Goal: Find specific page/section: Find specific page/section

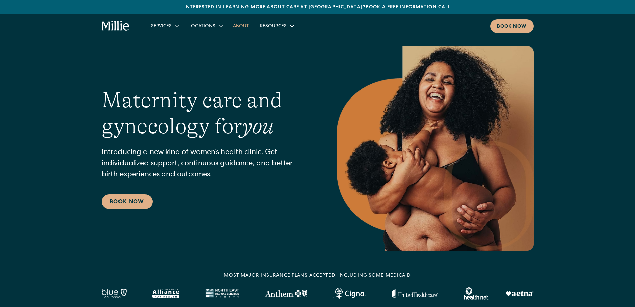
click at [241, 23] on link "About" at bounding box center [240, 25] width 27 height 11
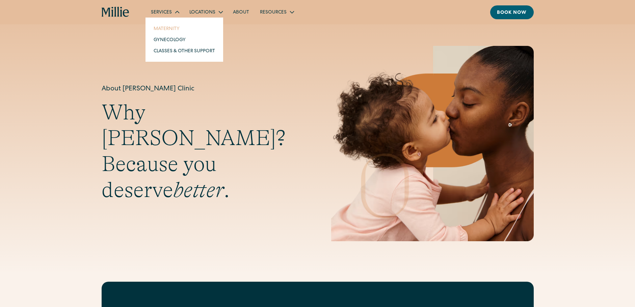
click at [166, 24] on link "Maternity" at bounding box center [184, 28] width 72 height 11
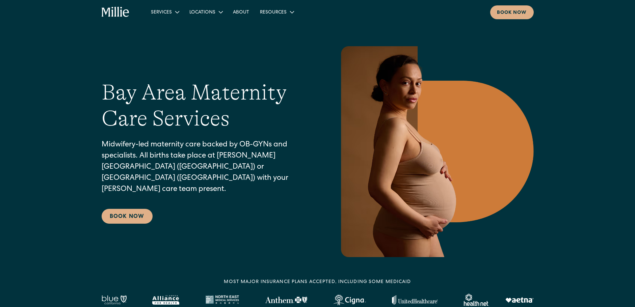
scroll to position [34, 0]
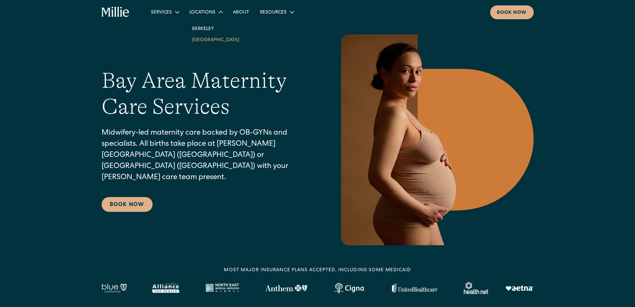
click at [205, 42] on link "[GEOGRAPHIC_DATA]" at bounding box center [216, 39] width 58 height 11
